Goal: Task Accomplishment & Management: Manage account settings

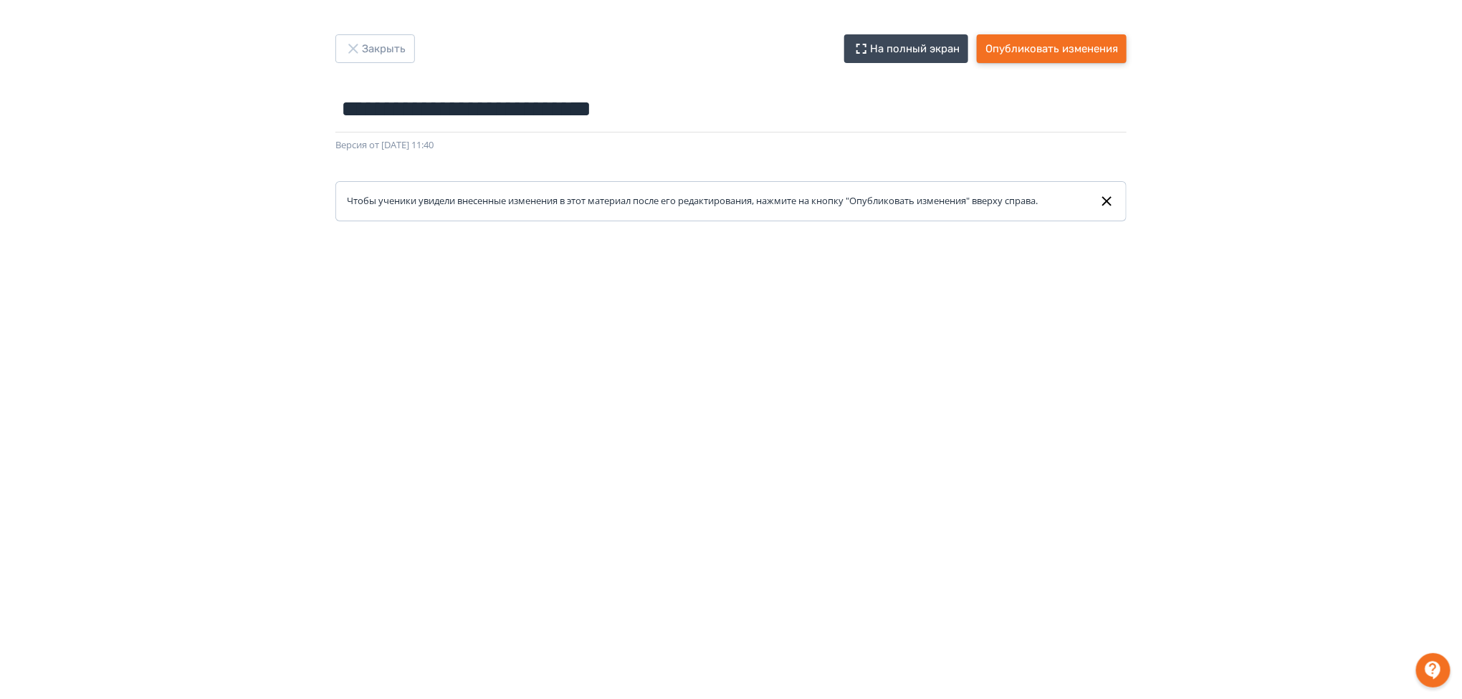
click at [1029, 49] on button "Опубликовать изменения" at bounding box center [1052, 48] width 150 height 29
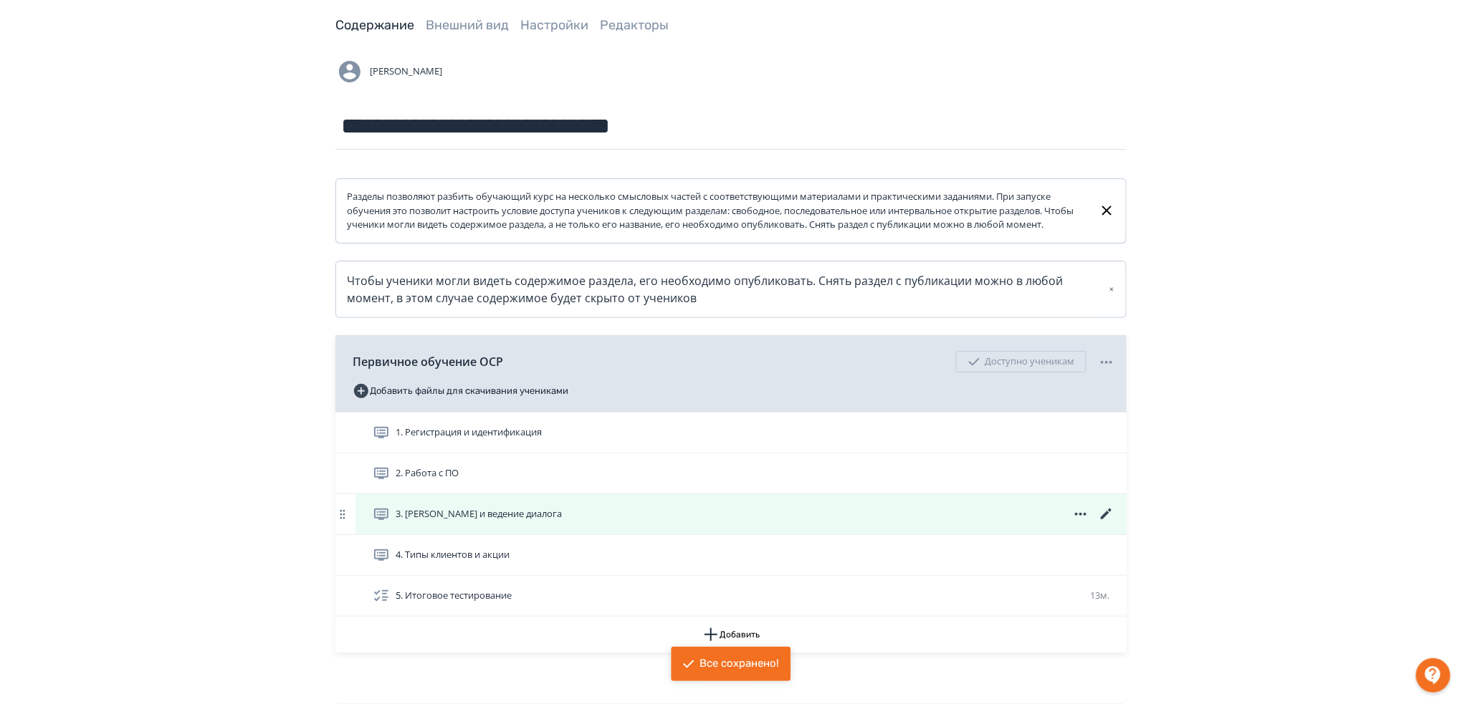
scroll to position [152, 0]
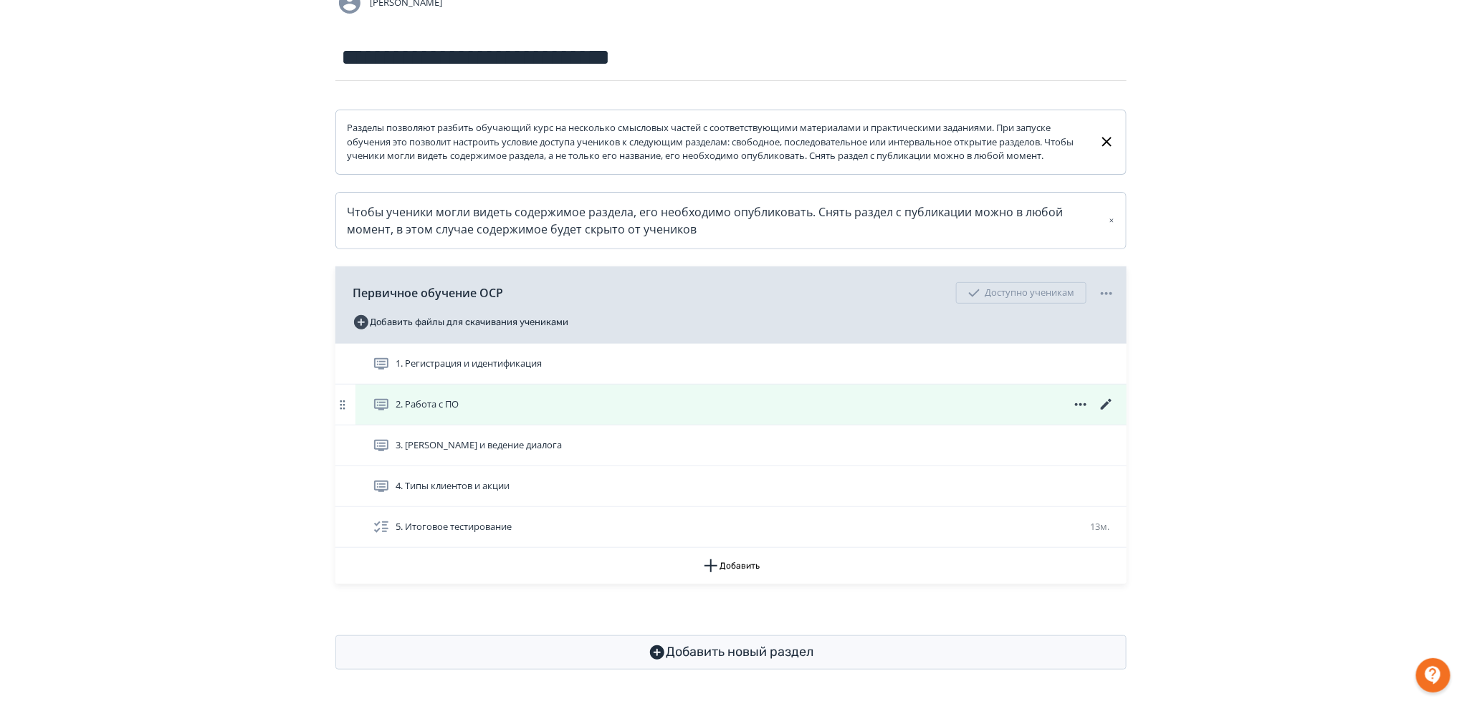
click at [1103, 407] on icon at bounding box center [1106, 404] width 11 height 11
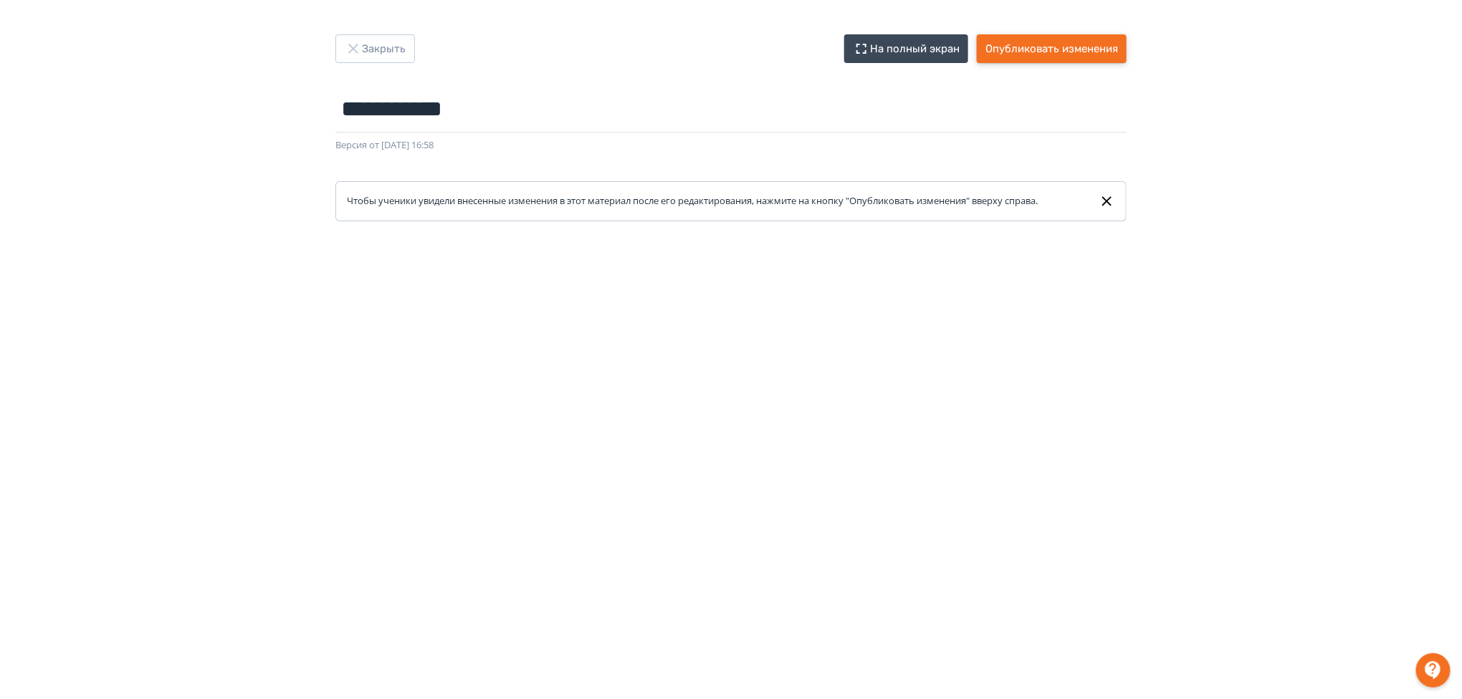
click at [1086, 57] on button "Опубликовать изменения" at bounding box center [1052, 48] width 150 height 29
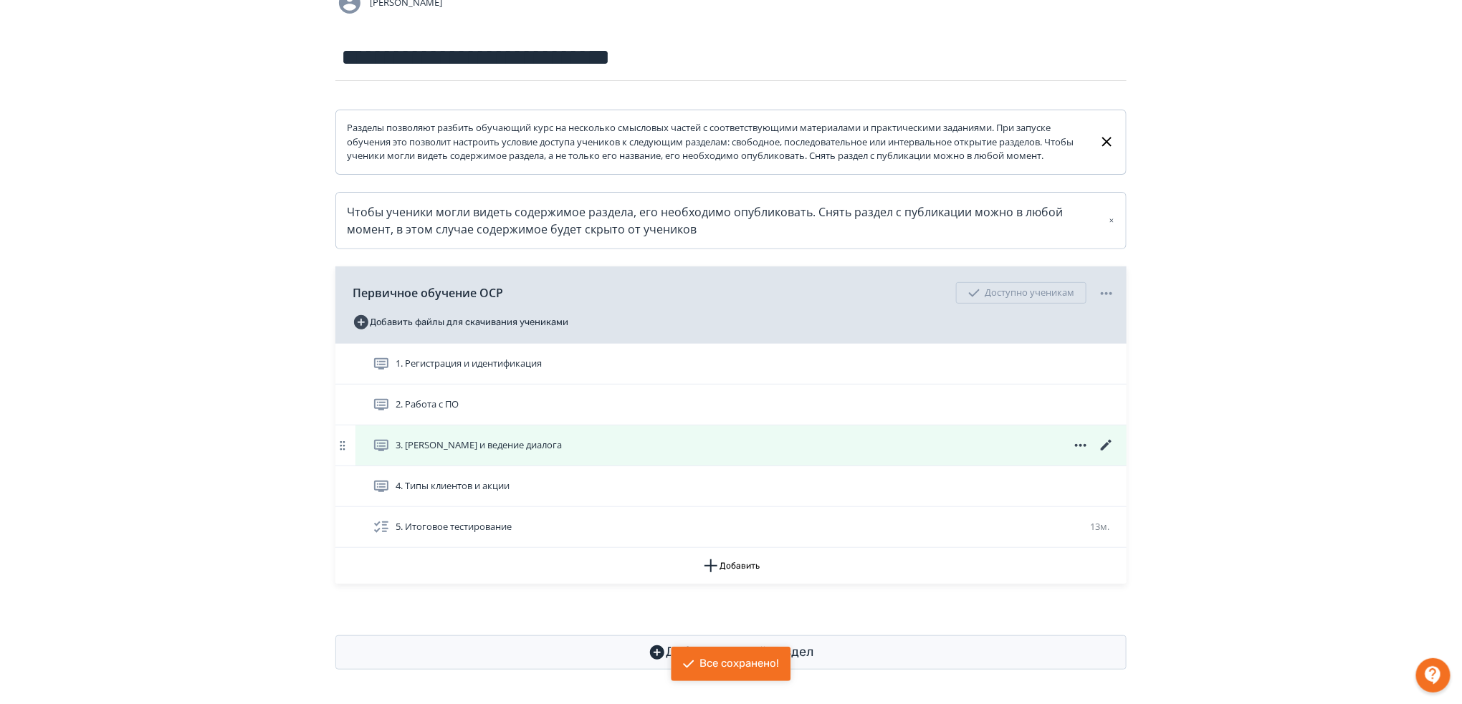
scroll to position [152, 0]
click at [1106, 442] on icon at bounding box center [1106, 445] width 17 height 17
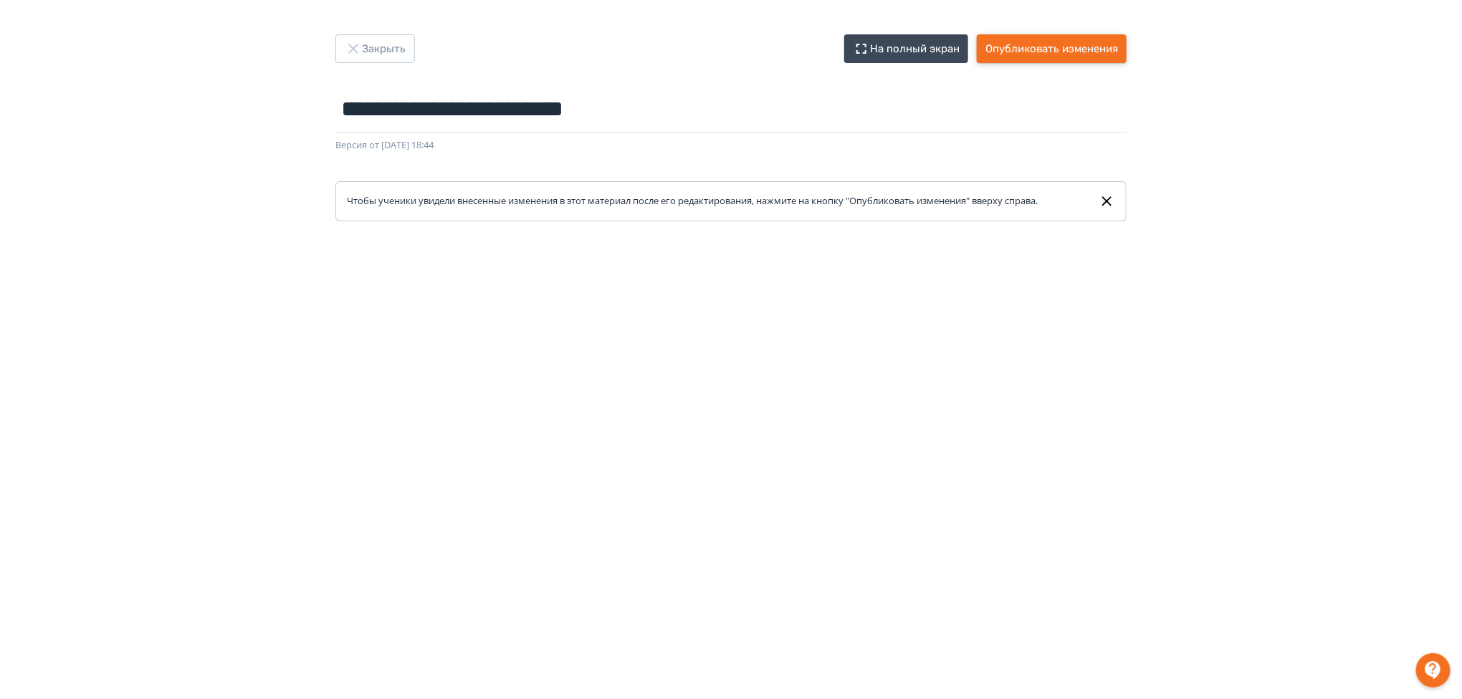
click at [1040, 52] on button "Опубликовать изменения" at bounding box center [1052, 48] width 150 height 29
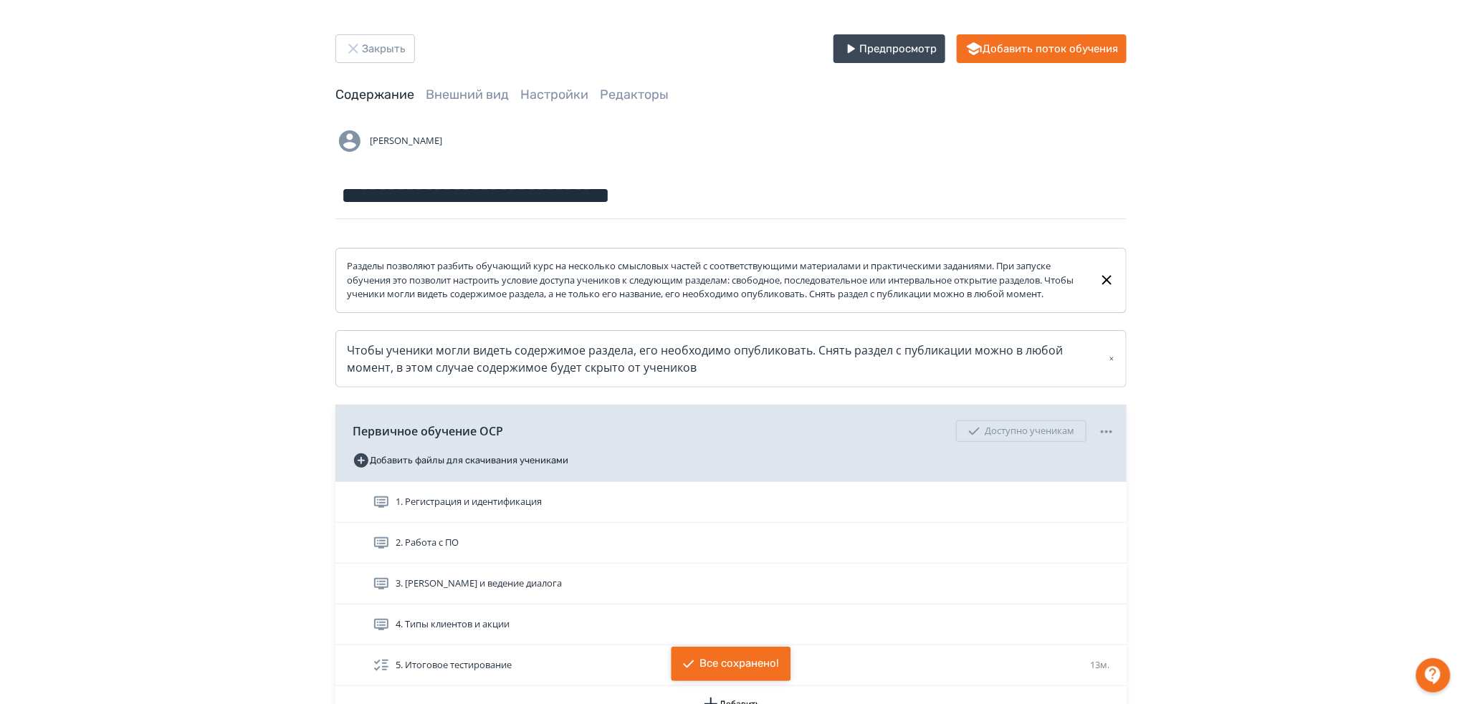
scroll to position [95, 0]
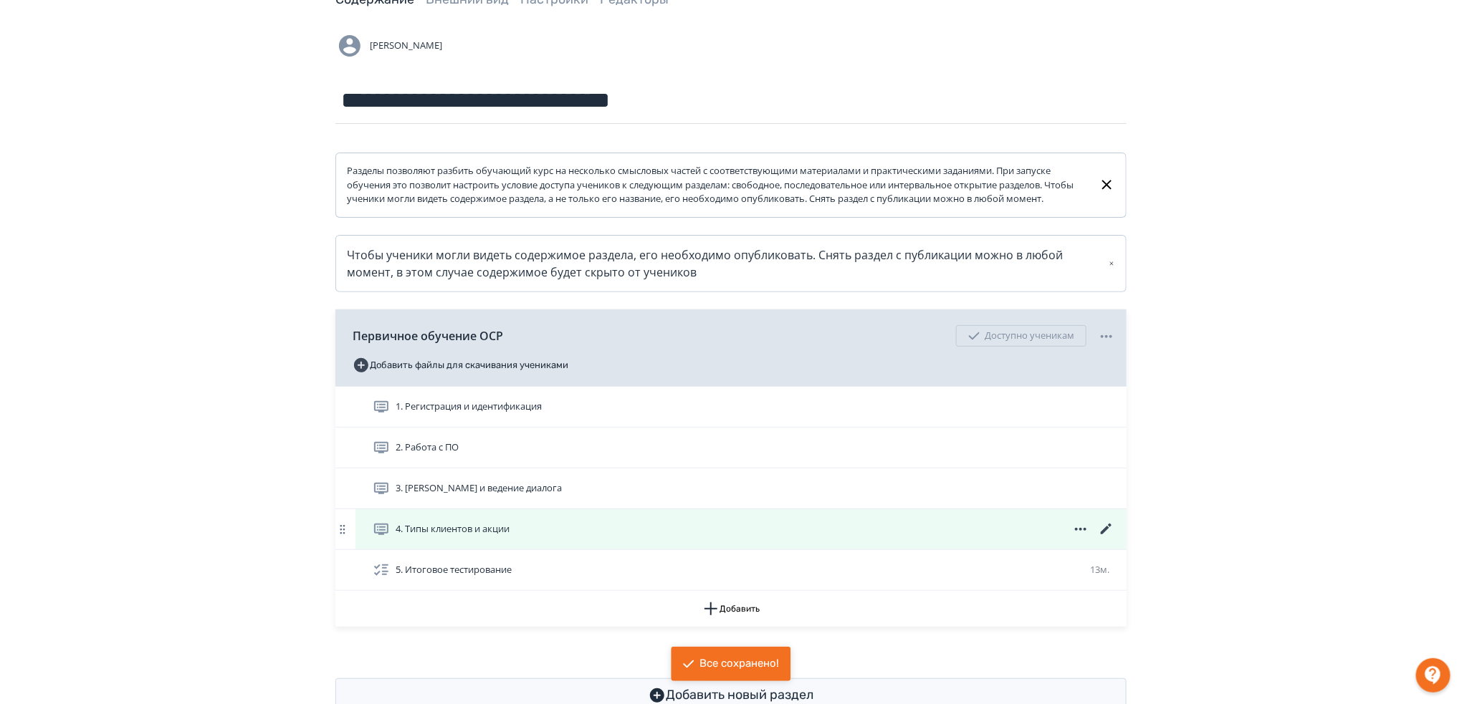
click at [1108, 535] on icon at bounding box center [1106, 529] width 11 height 11
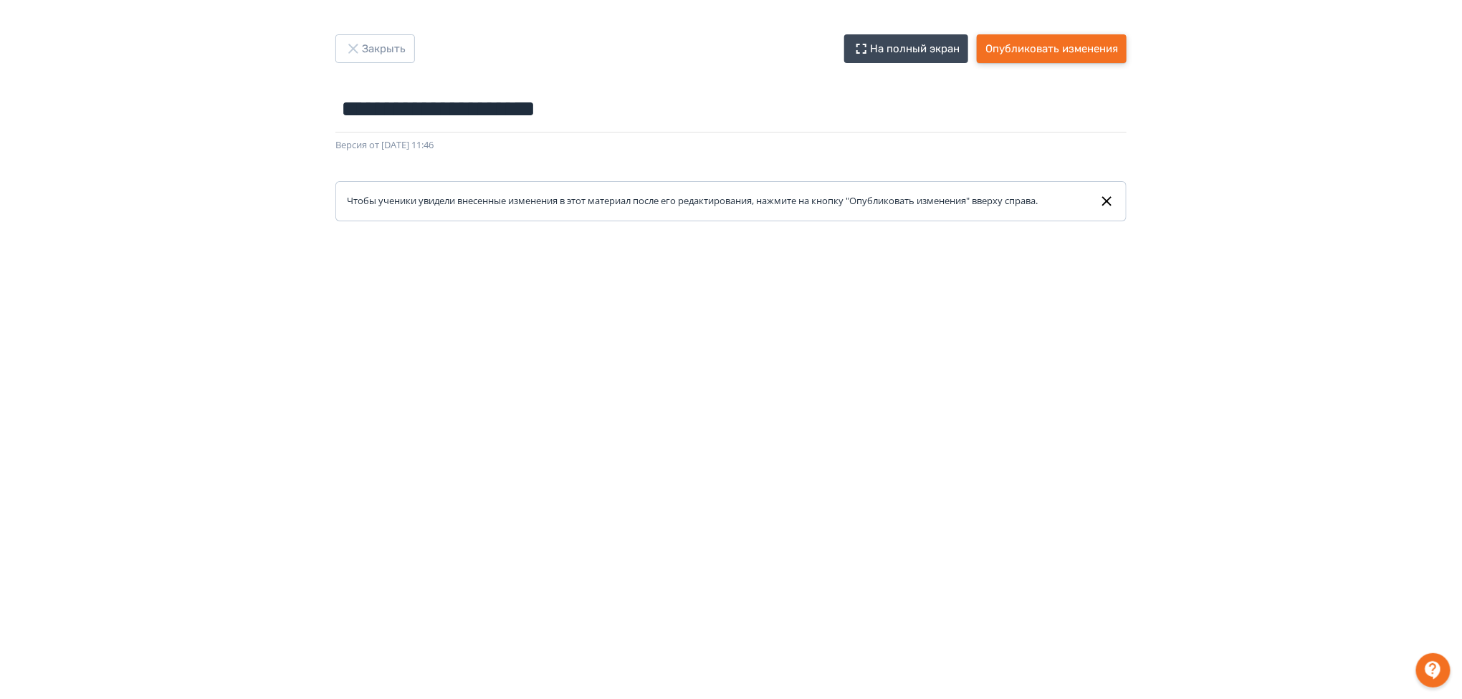
click at [1049, 53] on button "Опубликовать изменения" at bounding box center [1052, 48] width 150 height 29
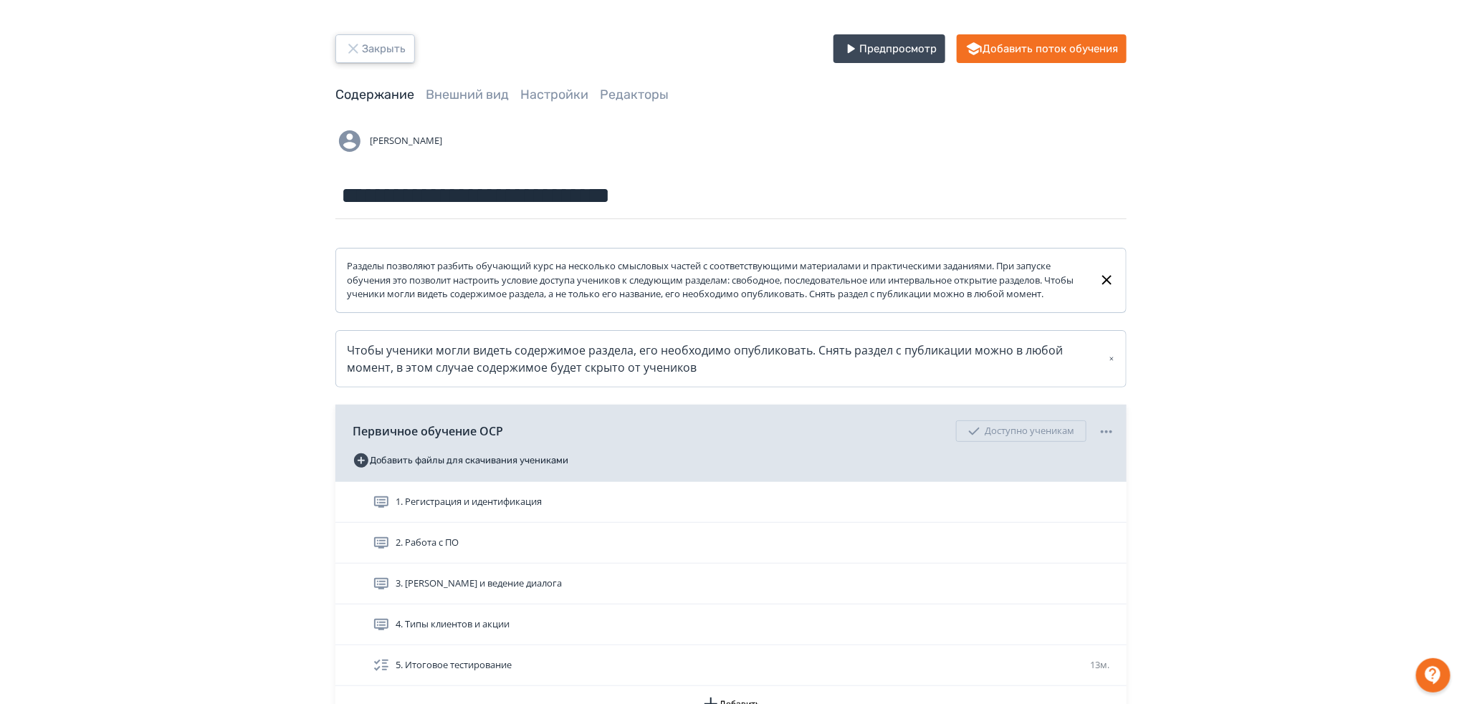
click at [385, 49] on button "Закрыть" at bounding box center [375, 48] width 80 height 29
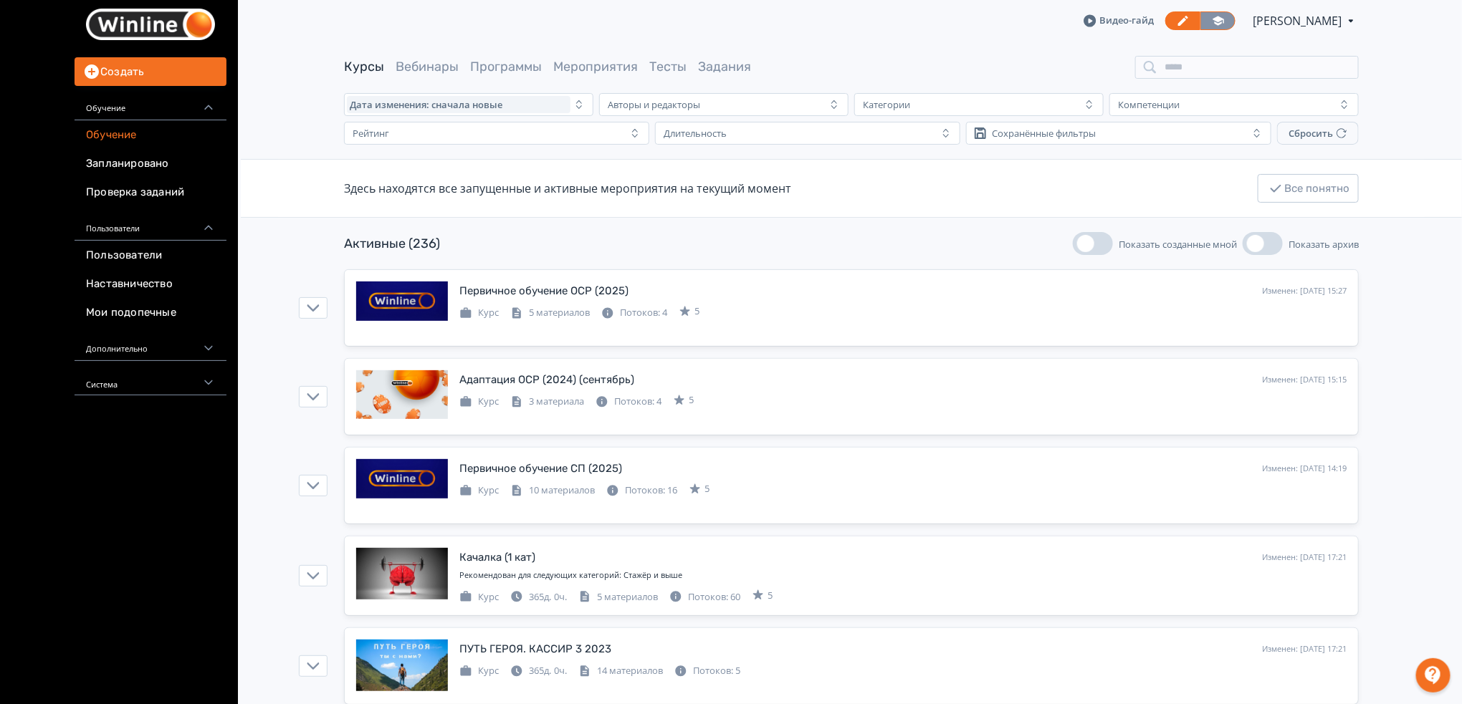
click at [1212, 21] on icon at bounding box center [1217, 20] width 11 height 9
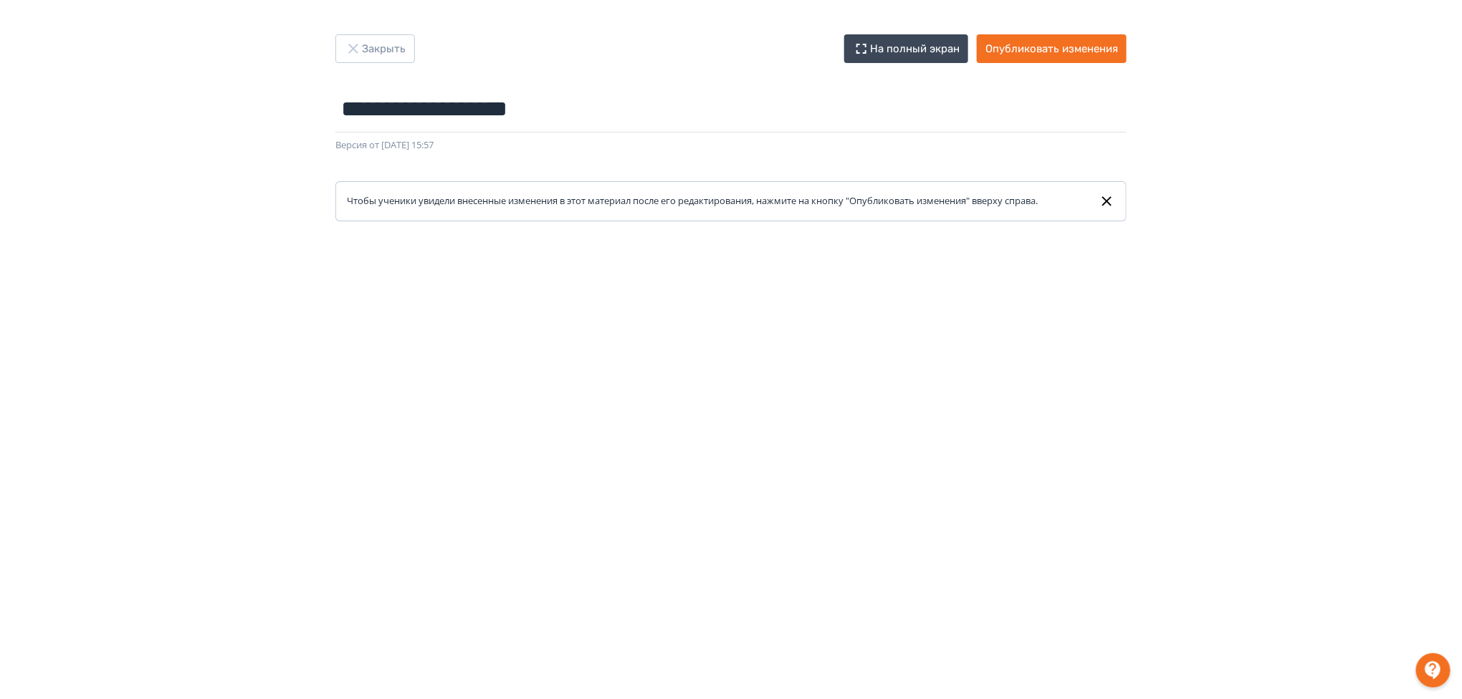
scroll to position [196, 0]
